Goal: Transaction & Acquisition: Purchase product/service

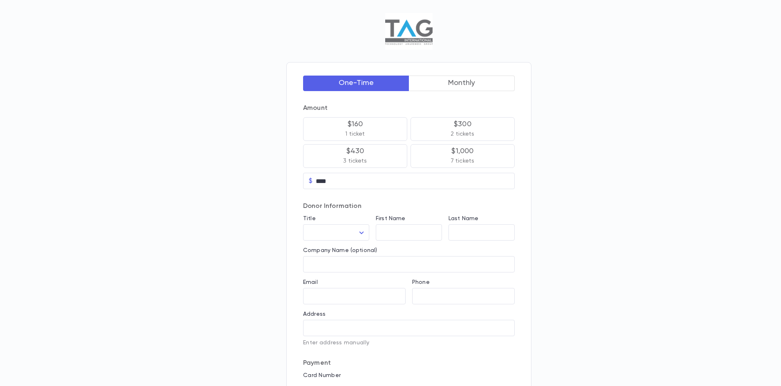
click at [385, 172] on form "One-Time Monthly Amount $160 1 ticket $300 2 tickets $430 3 tickets $1,000 7 ti…" at bounding box center [409, 283] width 212 height 415
click at [368, 154] on button "$430 3 tickets" at bounding box center [355, 156] width 104 height 24
click at [447, 153] on button "$1,000 7 tickets" at bounding box center [463, 156] width 104 height 24
click at [353, 121] on p "$160" at bounding box center [356, 124] width 16 height 8
click at [355, 92] on form "One-Time Monthly Amount $160 1 ticket $300 2 tickets $430 3 tickets $1,000 7 ti…" at bounding box center [409, 283] width 212 height 415
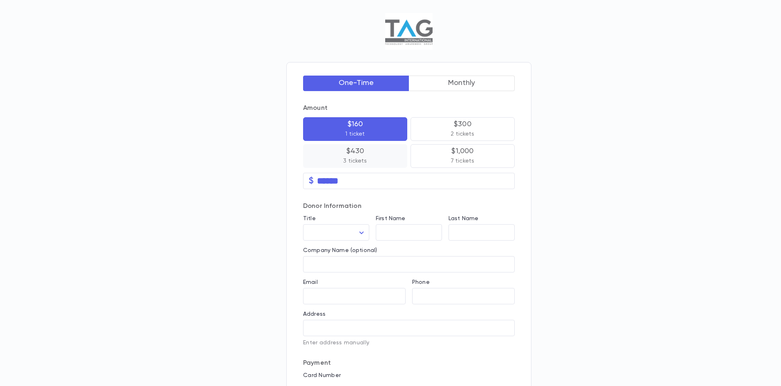
click at [364, 156] on button "$430 3 tickets" at bounding box center [355, 156] width 104 height 24
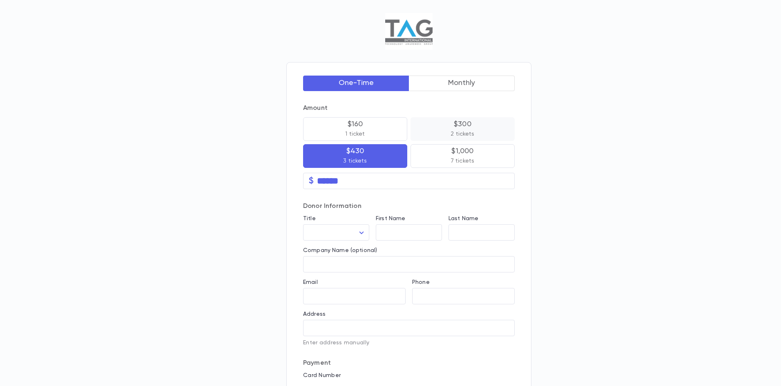
click at [455, 126] on p "$300" at bounding box center [463, 124] width 18 height 8
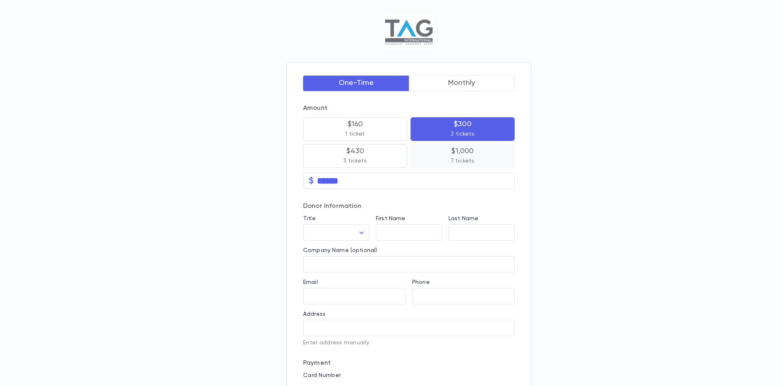
click at [452, 158] on p "7 tickets" at bounding box center [462, 161] width 23 height 8
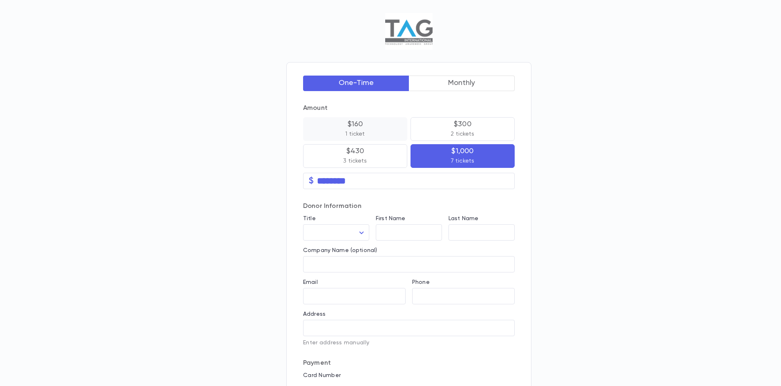
click at [376, 133] on button "$160 1 ticket" at bounding box center [355, 129] width 104 height 24
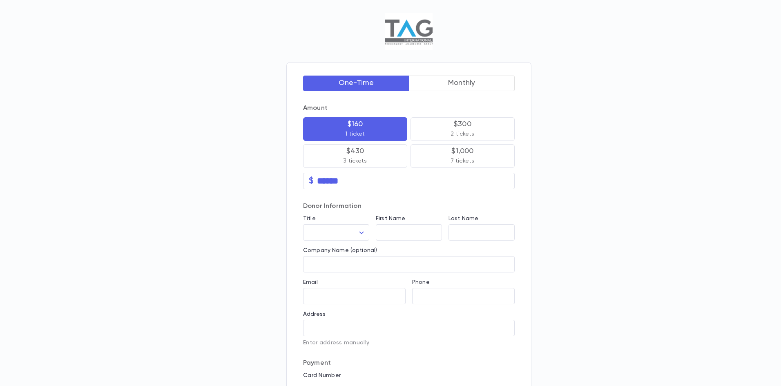
click at [443, 85] on button "Monthly" at bounding box center [462, 84] width 106 height 16
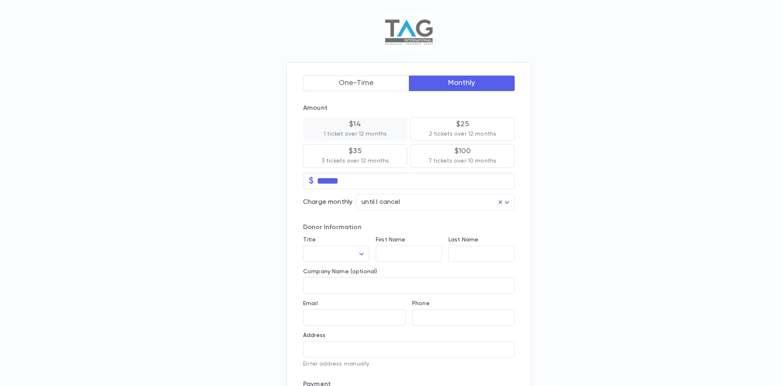
click at [388, 136] on button "$14 1 ticket over 12 months" at bounding box center [355, 129] width 104 height 24
click at [432, 154] on button "$100 7 tickets over 10 months" at bounding box center [463, 156] width 104 height 24
click at [372, 122] on button "$14 1 ticket over 12 months" at bounding box center [355, 129] width 104 height 24
type input "*****"
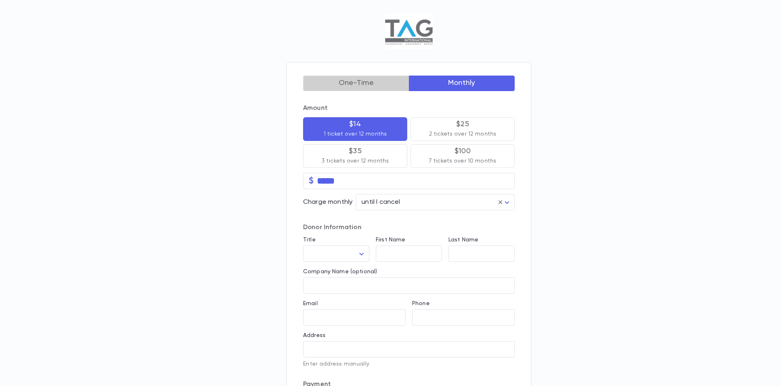
click at [357, 79] on button "One-Time" at bounding box center [356, 84] width 106 height 16
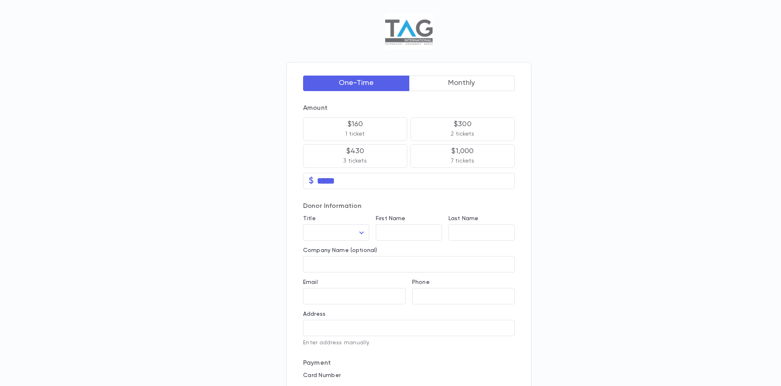
click at [465, 84] on button "Monthly" at bounding box center [462, 84] width 106 height 16
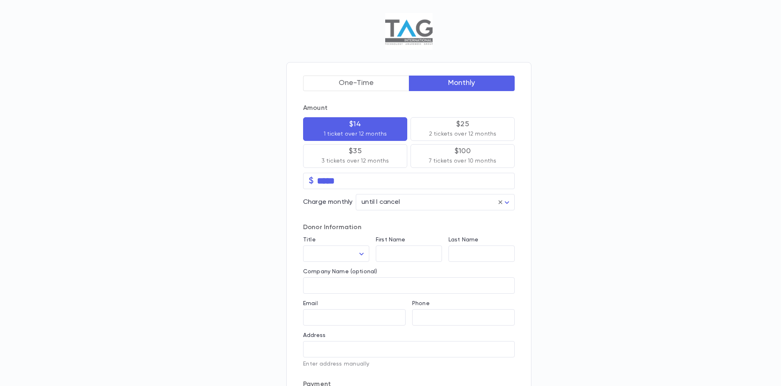
click at [373, 83] on button "One-Time" at bounding box center [356, 84] width 106 height 16
